Goal: Check status

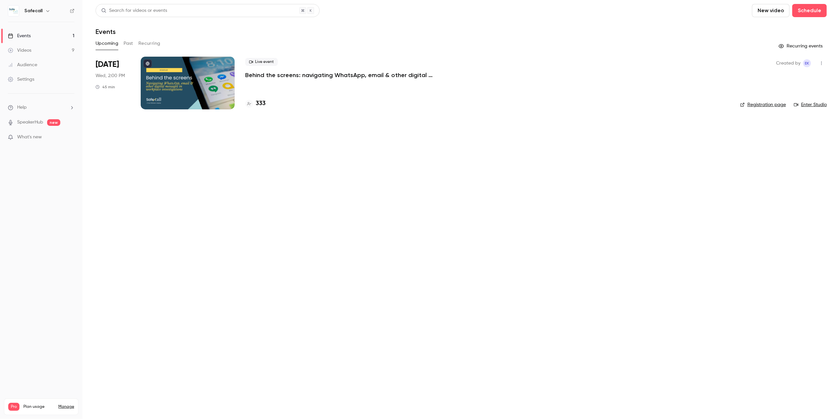
click at [207, 92] on div at bounding box center [188, 83] width 94 height 53
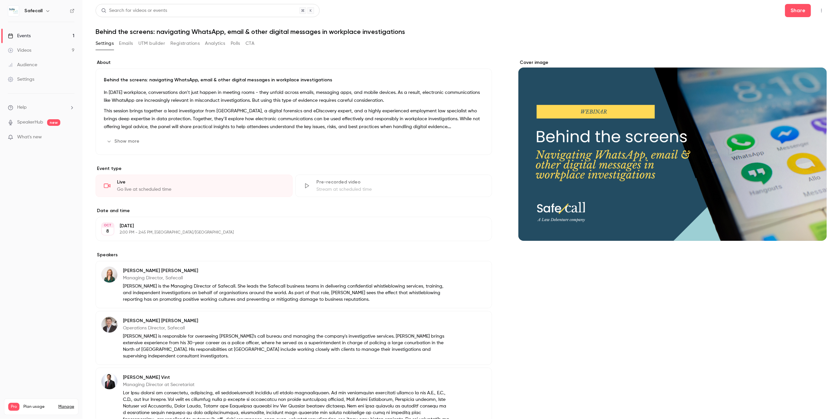
click at [185, 44] on button "Registrations" at bounding box center [184, 43] width 29 height 11
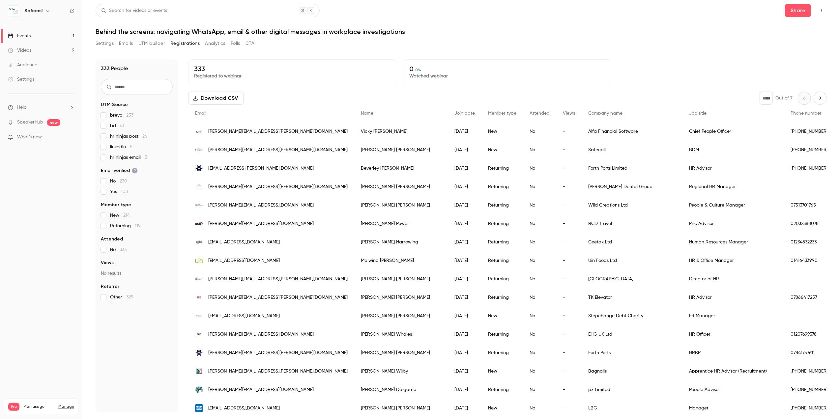
click at [28, 36] on div "Events" at bounding box center [19, 36] width 23 height 7
